Goal: Task Accomplishment & Management: Use online tool/utility

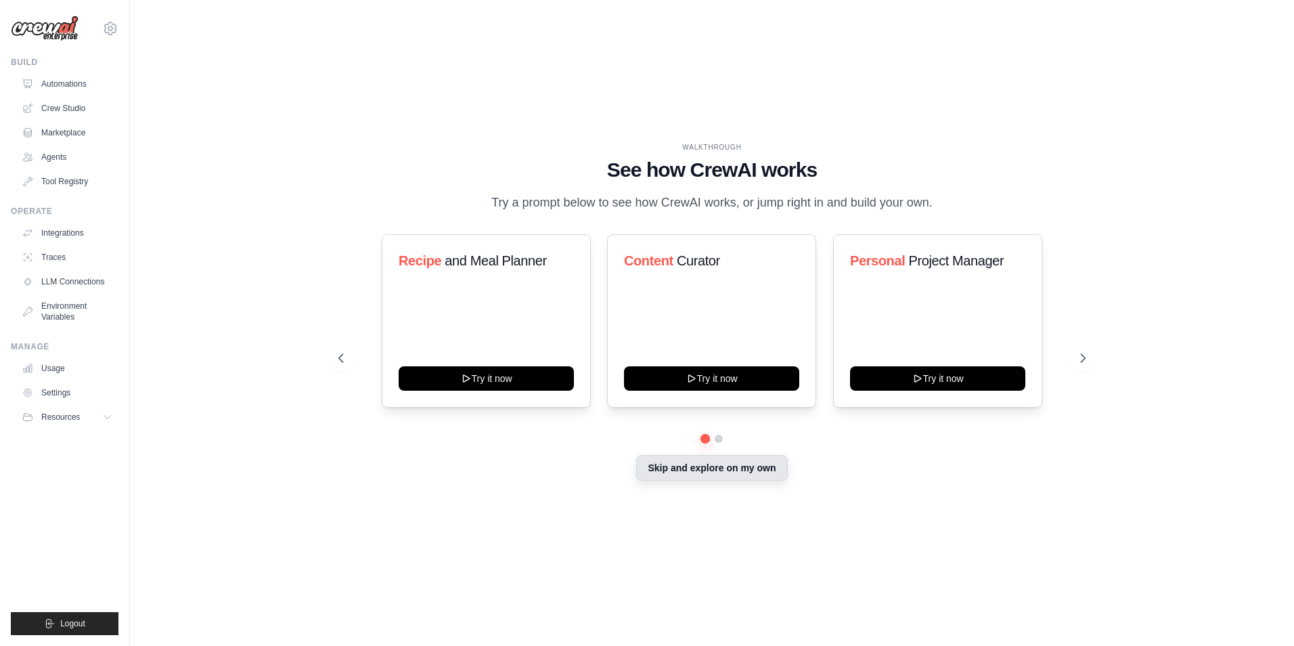
click at [712, 480] on button "Skip and explore on my own" at bounding box center [711, 468] width 151 height 26
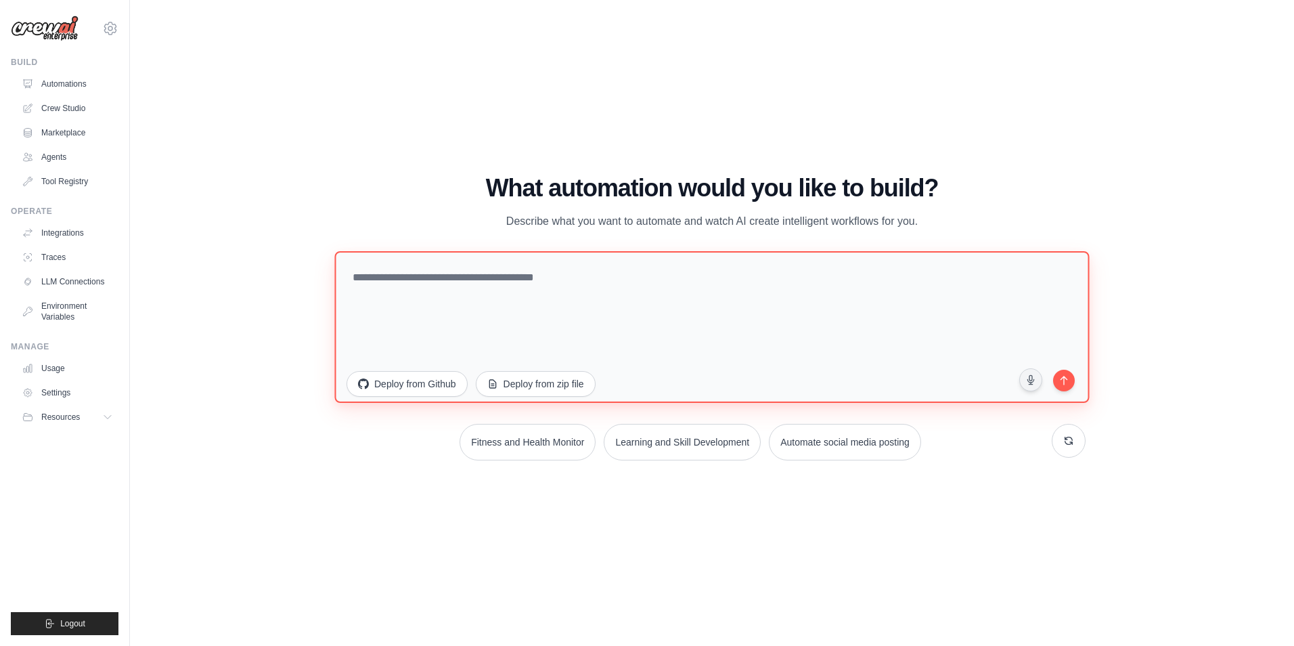
click at [644, 286] on textarea at bounding box center [711, 327] width 754 height 152
type textarea "*"
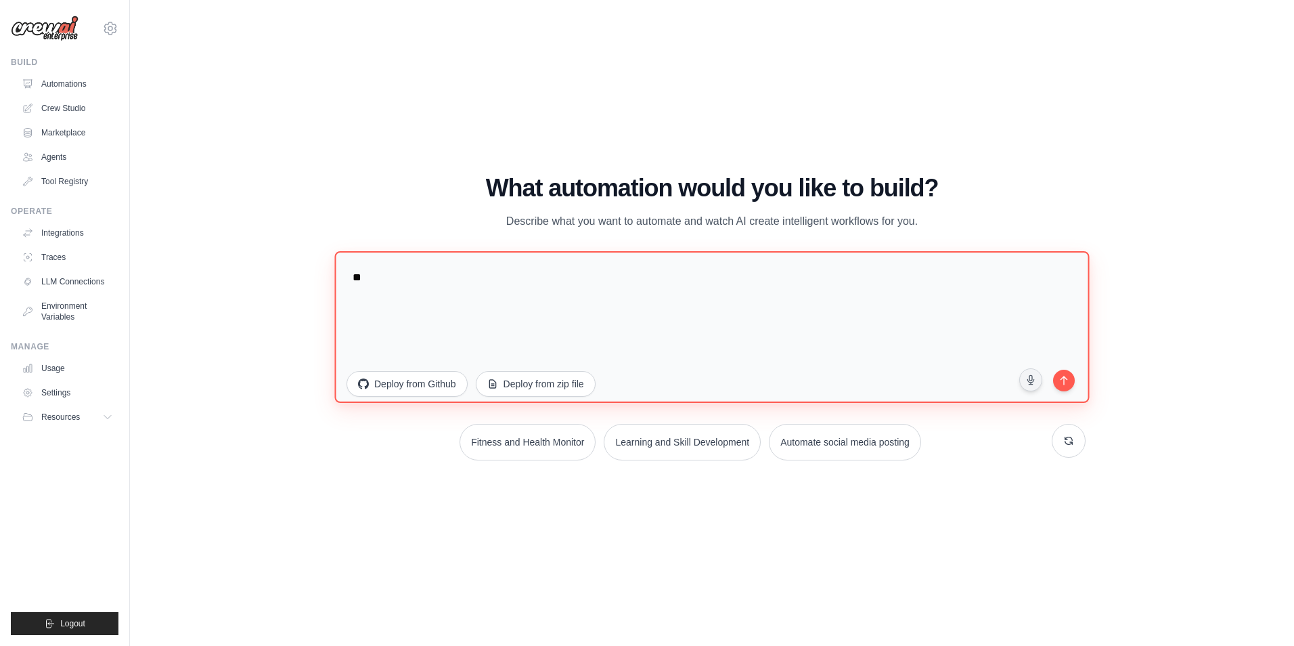
type textarea "*"
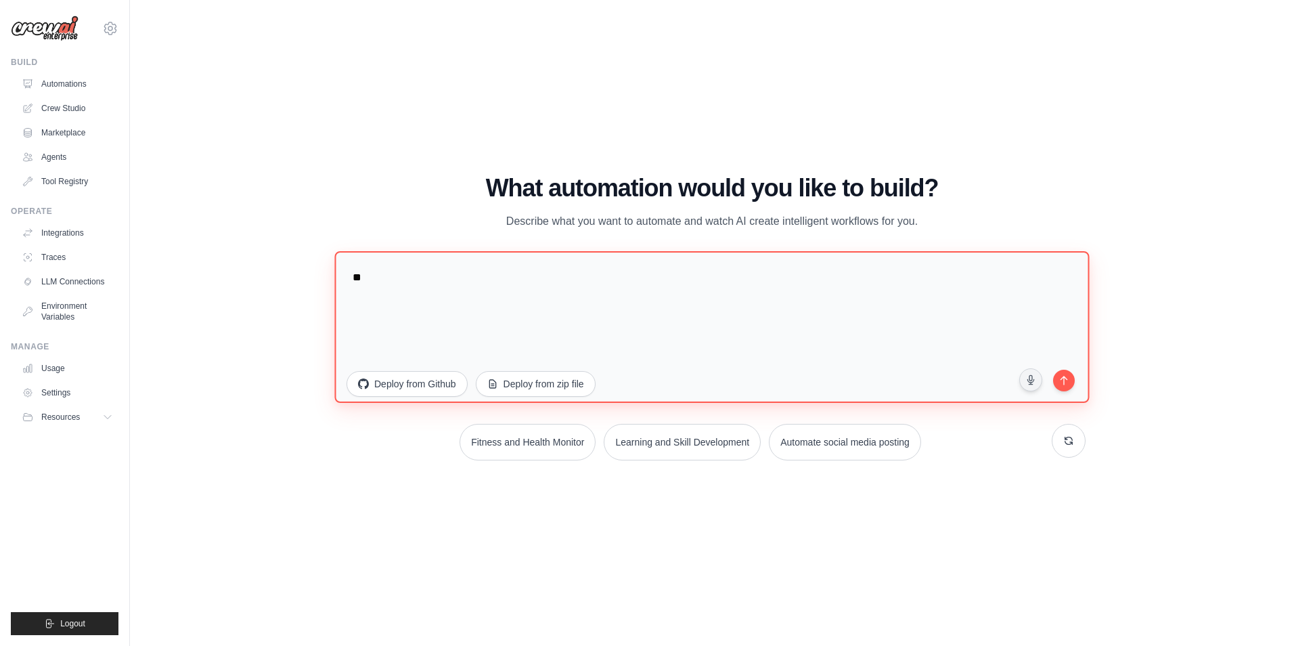
type textarea "*"
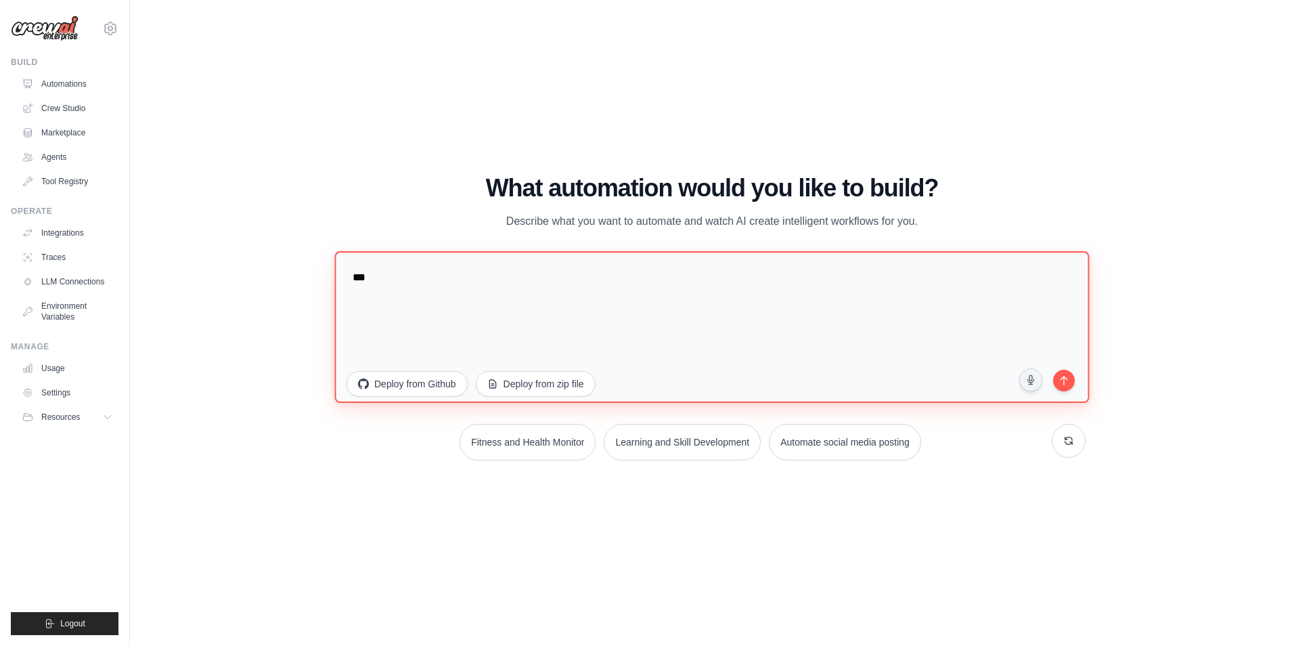
type textarea "*"
type textarea "**********"
